Goal: Check status

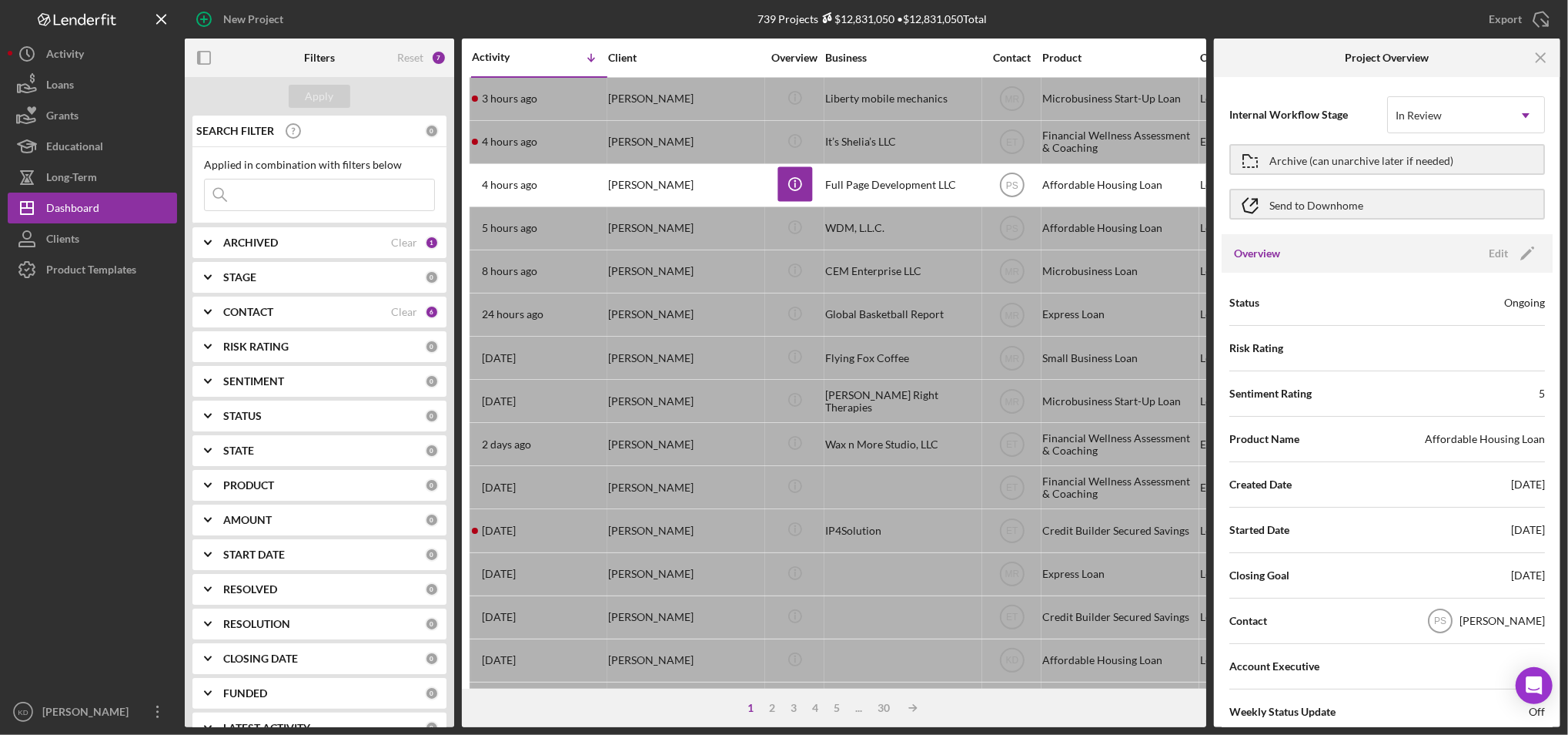
scroll to position [1739, 0]
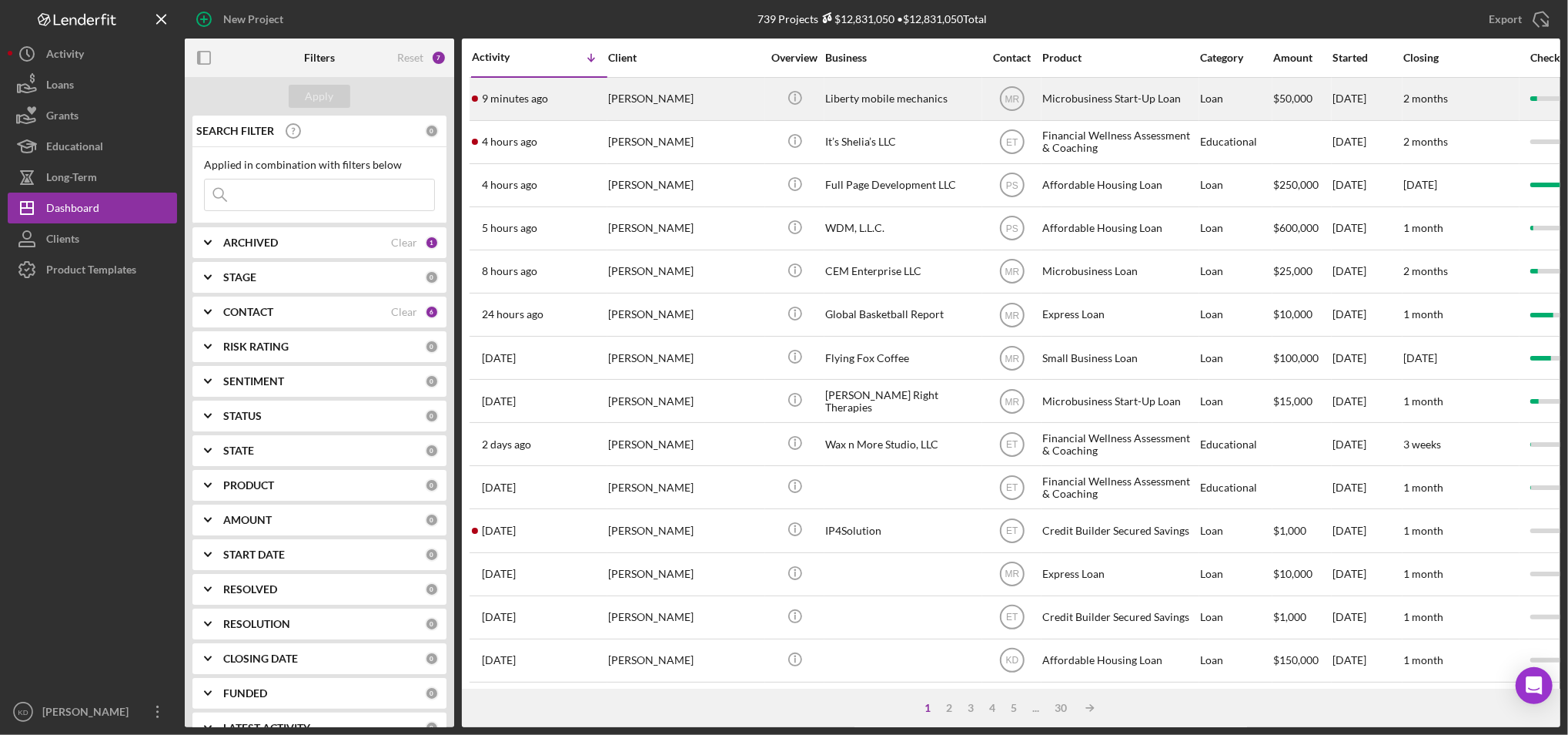
click at [854, 100] on div "Liberty mobile mechanics" at bounding box center [902, 99] width 154 height 41
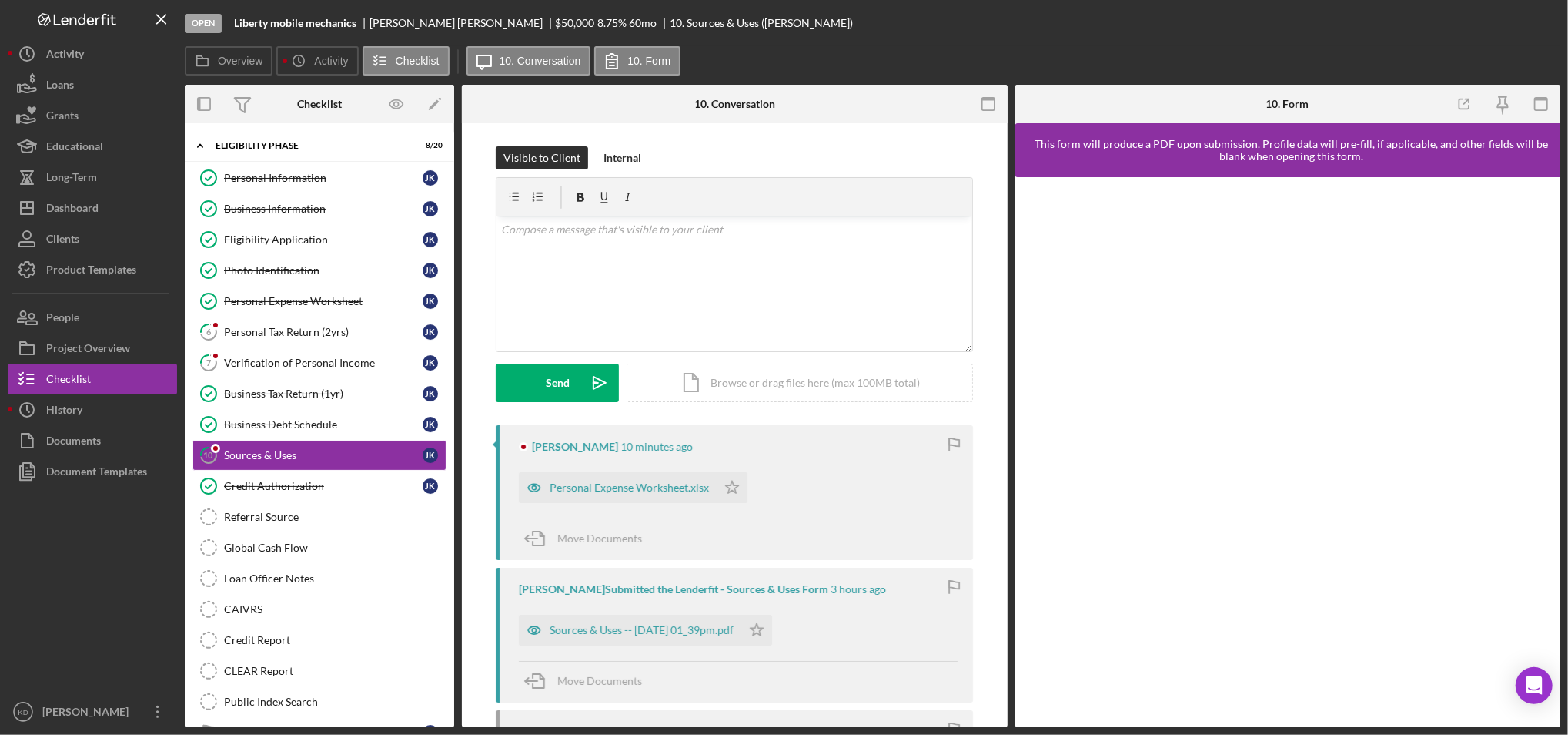
scroll to position [30, 0]
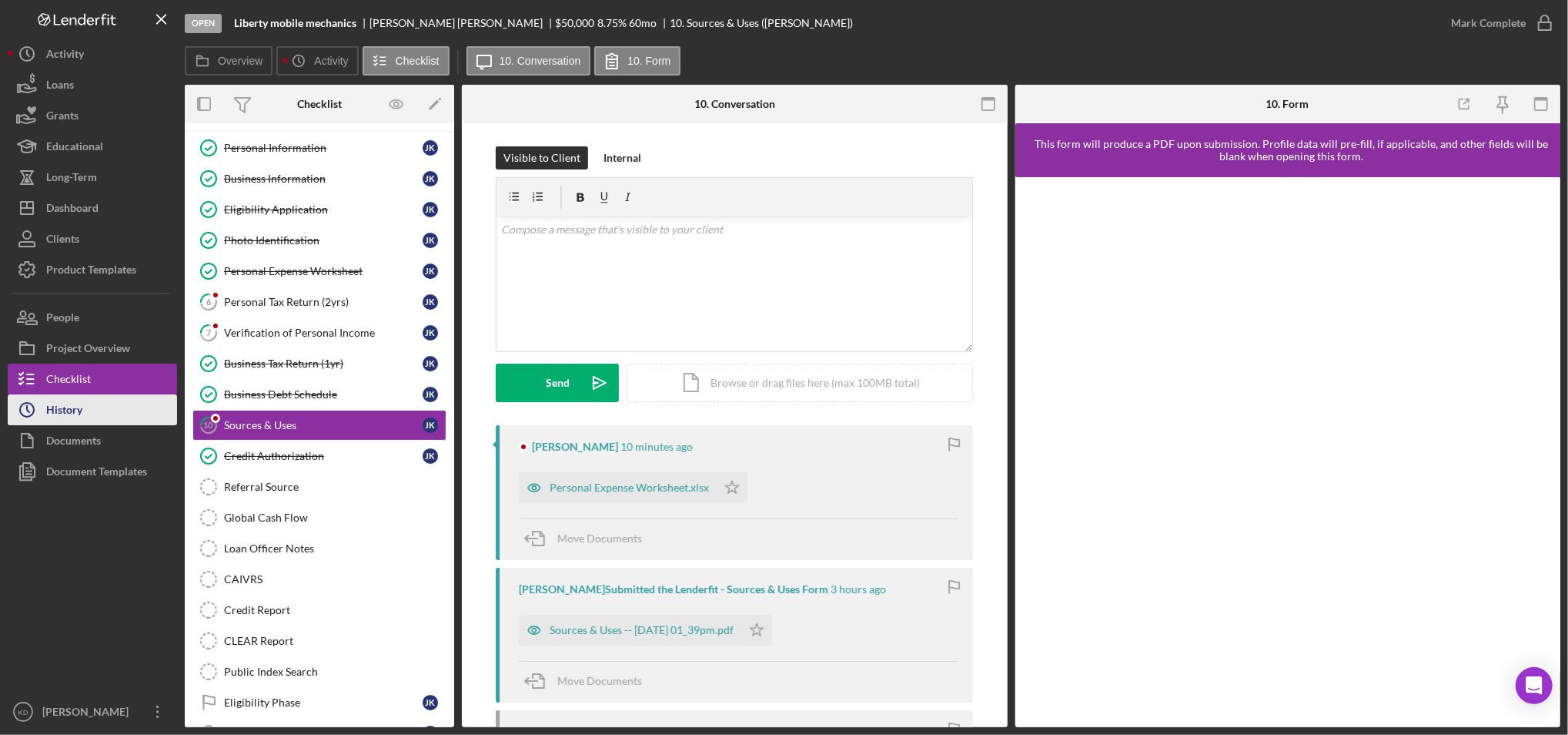
click at [95, 400] on button "Icon/History History" at bounding box center [92, 410] width 169 height 31
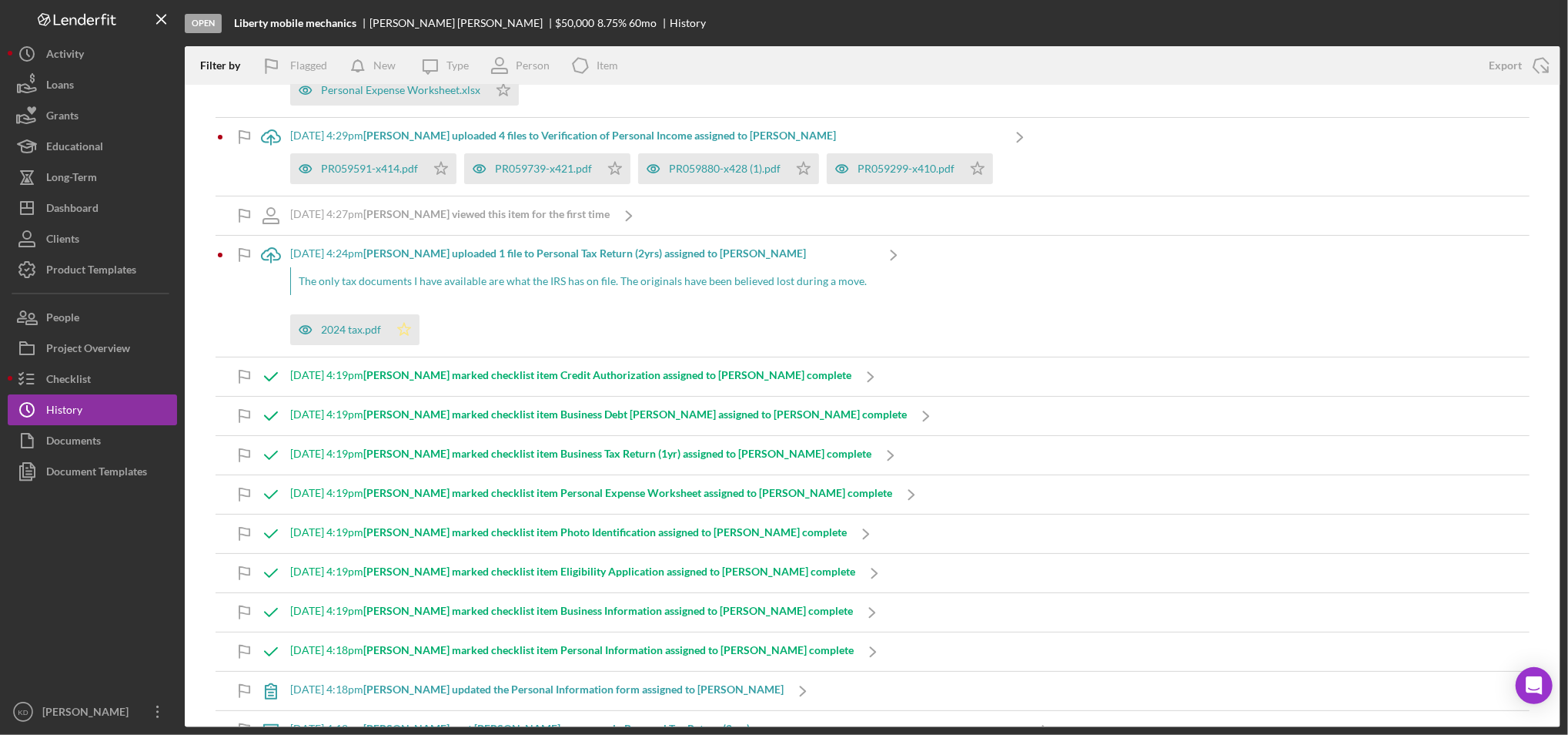
scroll to position [99, 0]
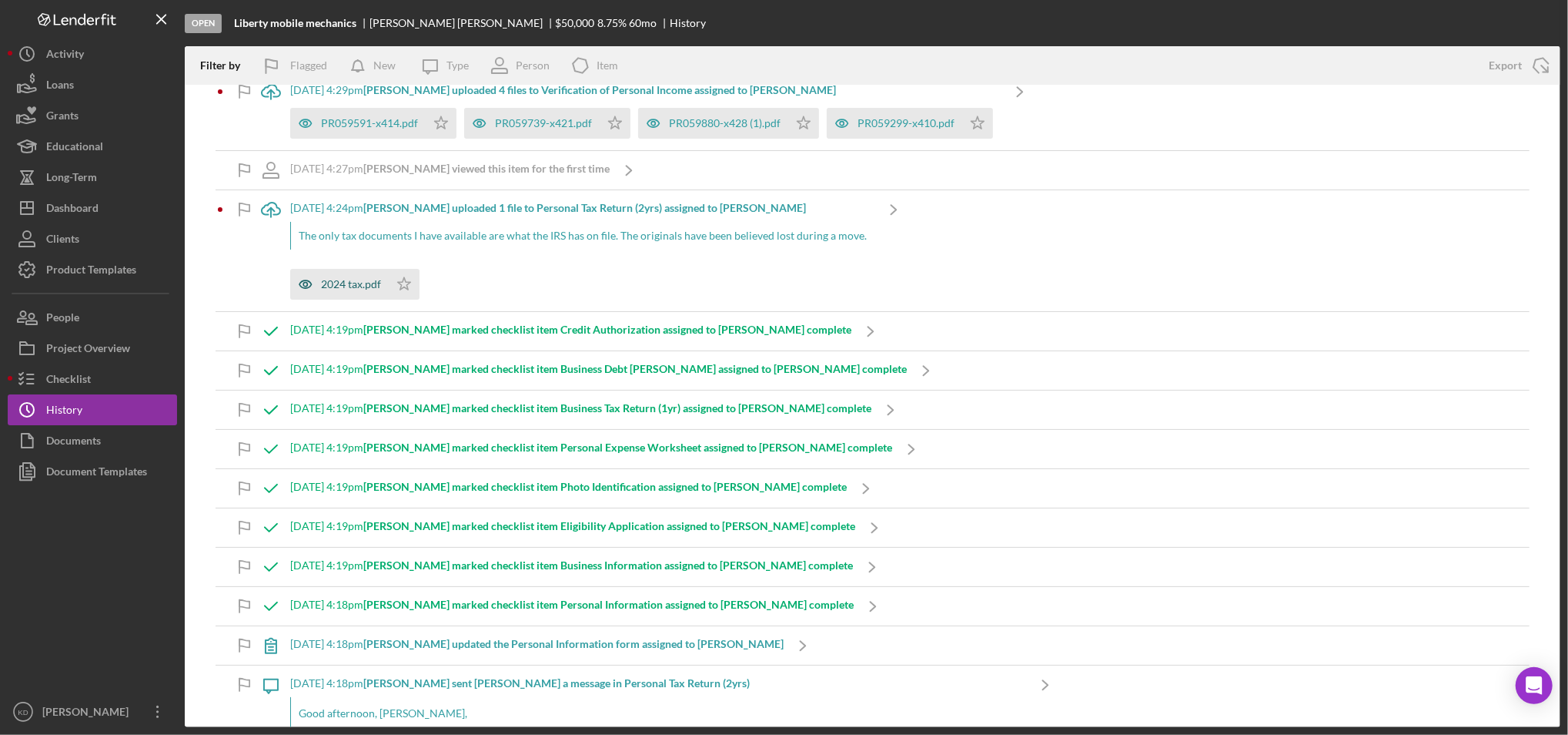
click at [322, 289] on div "2024 tax.pdf" at bounding box center [351, 284] width 60 height 13
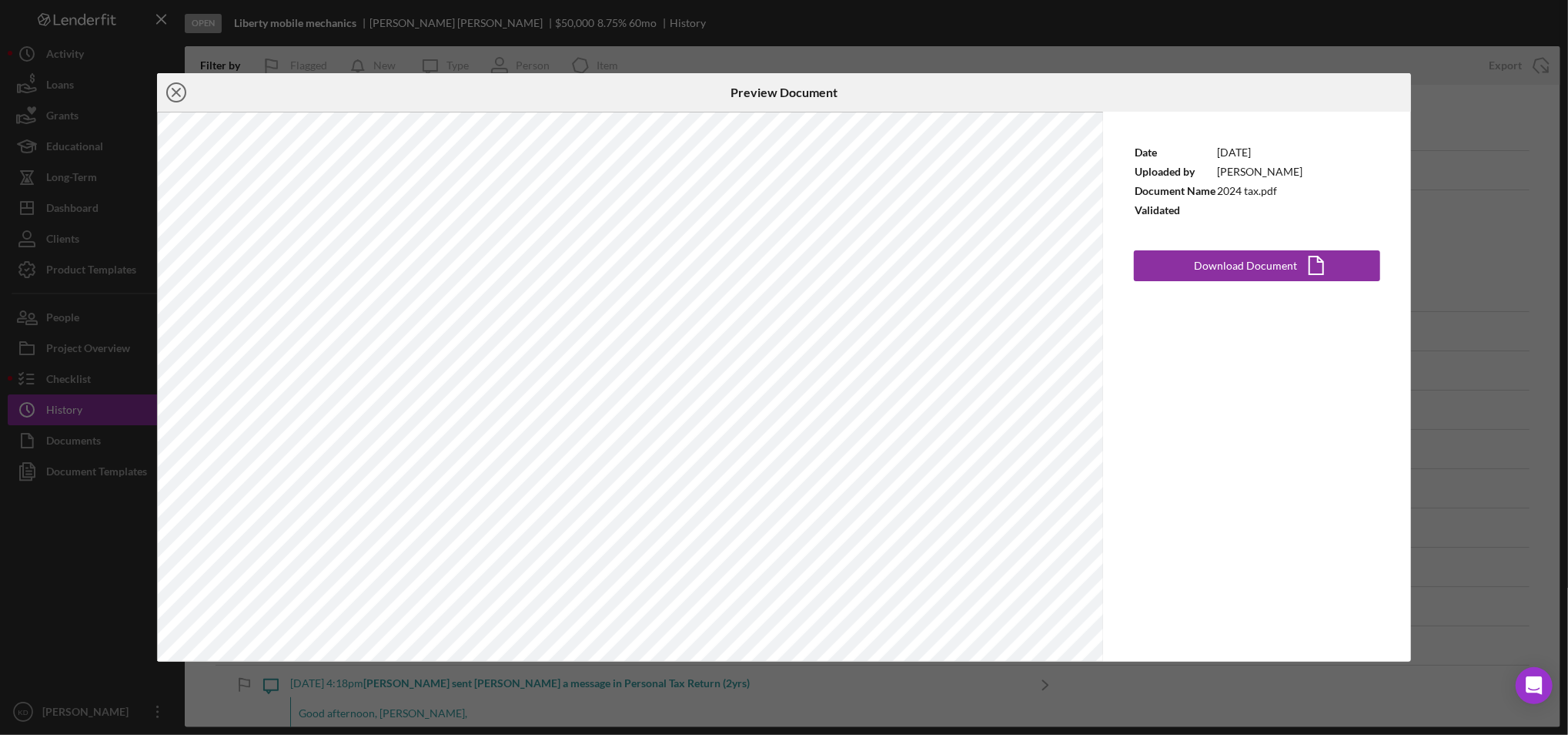
click at [181, 97] on icon "Icon/Close" at bounding box center [177, 93] width 39 height 39
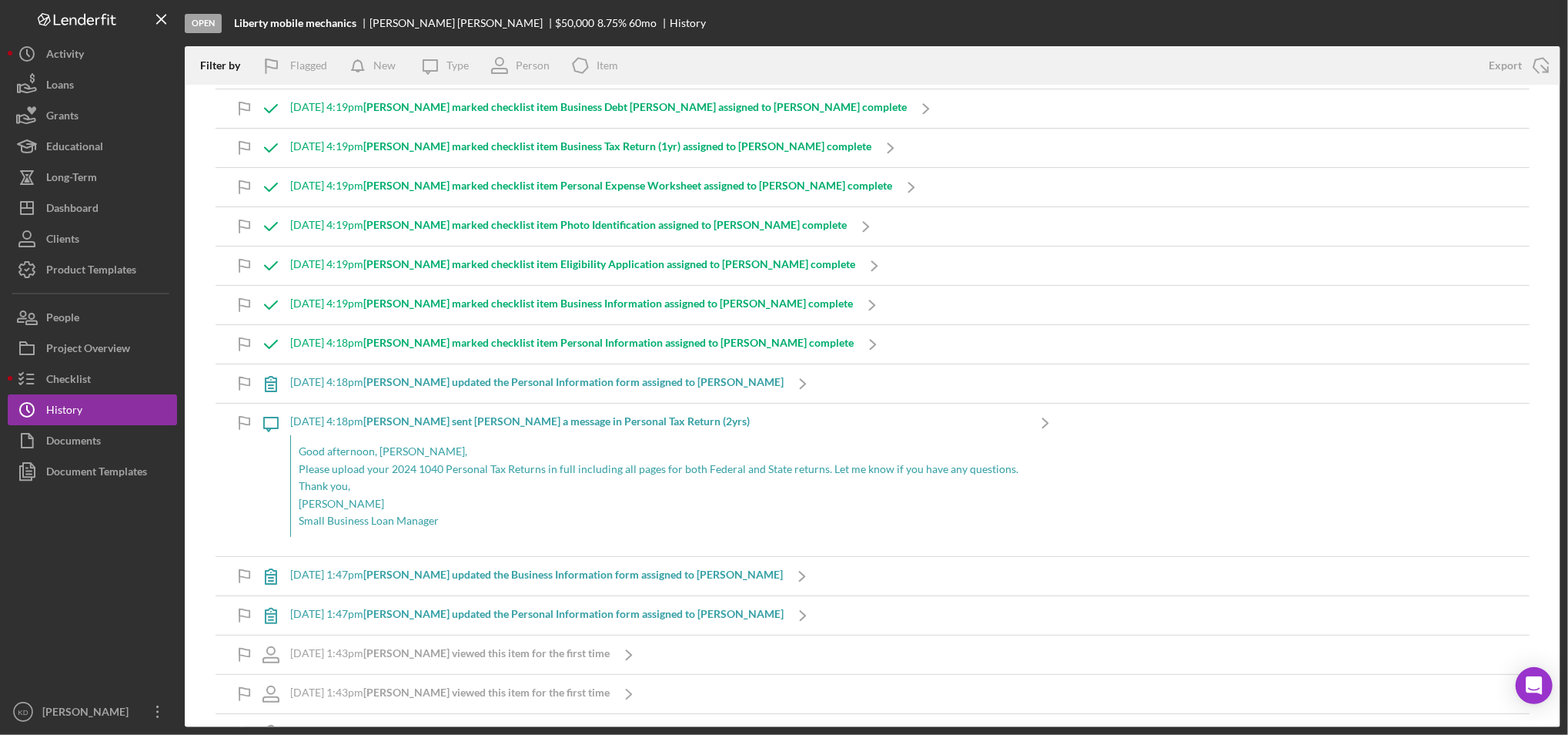
scroll to position [423, 0]
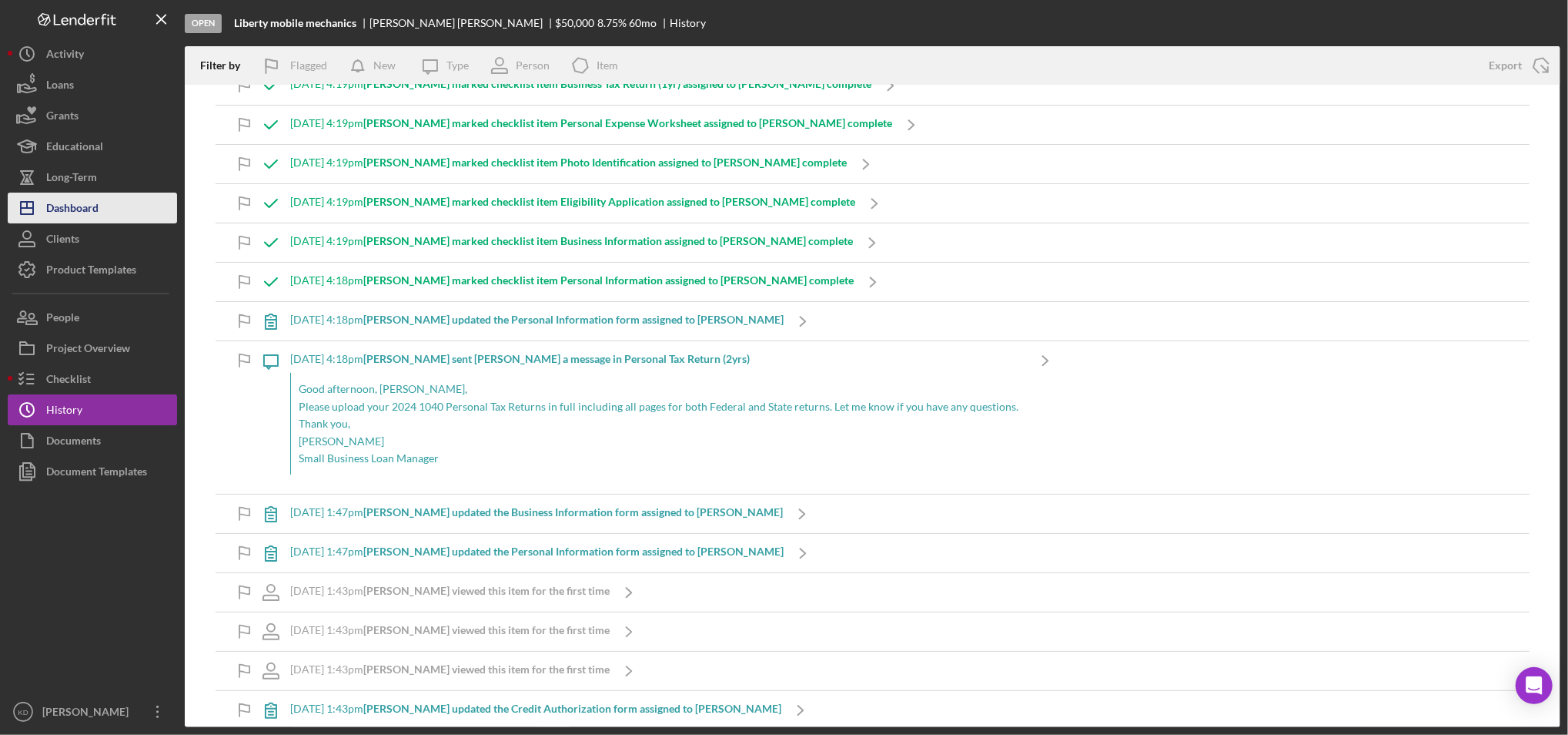
click at [90, 195] on div "Dashboard" at bounding box center [72, 210] width 52 height 35
